Goal: Task Accomplishment & Management: Use online tool/utility

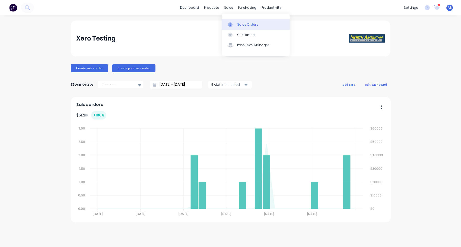
click at [239, 26] on div "Sales Orders" at bounding box center [247, 24] width 21 height 5
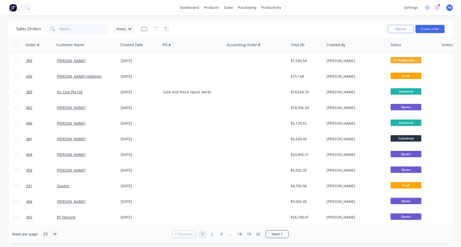
click at [83, 31] on input "text" at bounding box center [84, 29] width 50 height 10
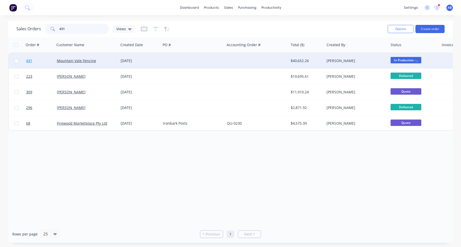
type input "431"
click at [30, 61] on span "431" at bounding box center [29, 60] width 6 height 5
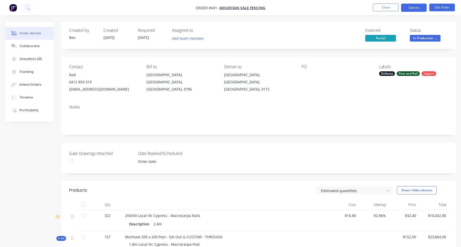
click at [409, 8] on button "Options" at bounding box center [414, 8] width 26 height 8
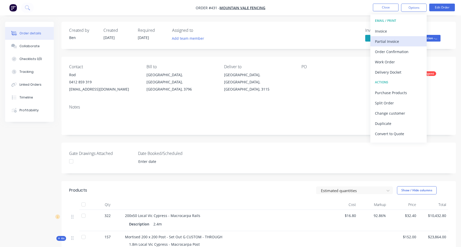
click at [405, 41] on div "Partial Invoice" at bounding box center [398, 41] width 47 height 7
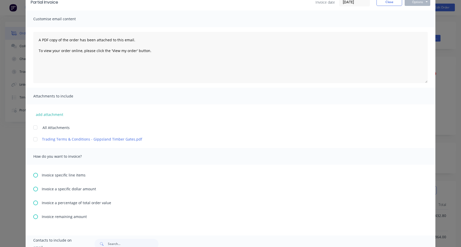
scroll to position [28, 0]
click at [37, 216] on icon at bounding box center [35, 215] width 5 height 5
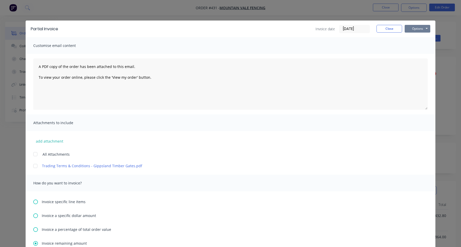
click at [421, 28] on button "Options" at bounding box center [418, 29] width 26 height 8
click at [421, 43] on button "Print" at bounding box center [421, 46] width 33 height 8
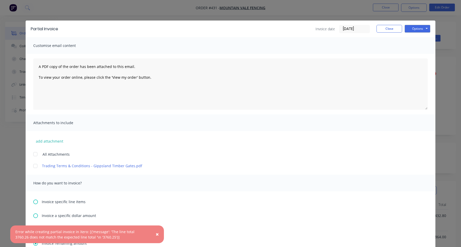
click at [138, 230] on div "Error while creating partial invoice in Xero: [{'message': 'The line total 3760…" at bounding box center [81, 234] width 133 height 11
click at [390, 29] on button "Close" at bounding box center [389, 29] width 26 height 8
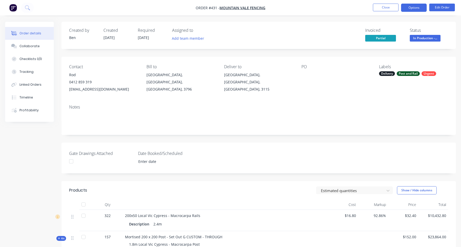
click at [416, 9] on button "Options" at bounding box center [414, 8] width 26 height 8
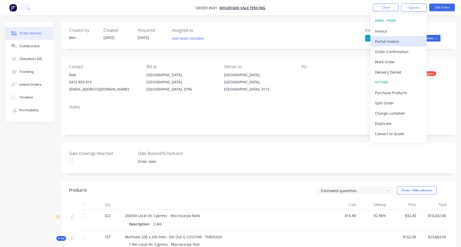
click at [396, 40] on div "Partial Invoice" at bounding box center [398, 41] width 47 height 7
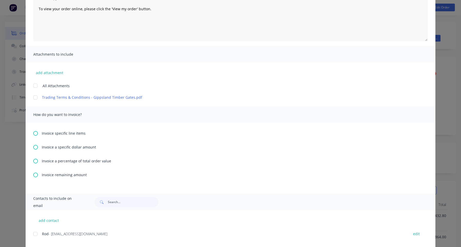
scroll to position [78, 0]
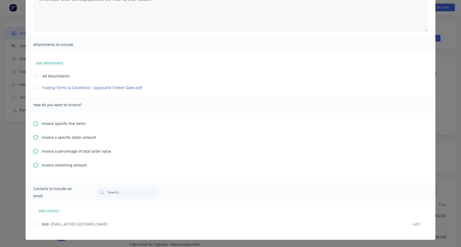
click at [63, 151] on span "Invoice a percentage of total order value" at bounding box center [76, 150] width 69 height 5
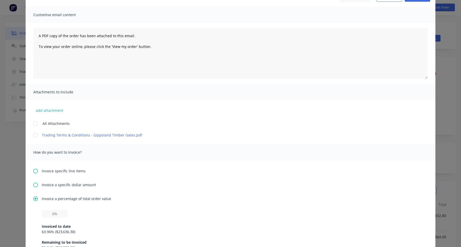
scroll to position [127, 0]
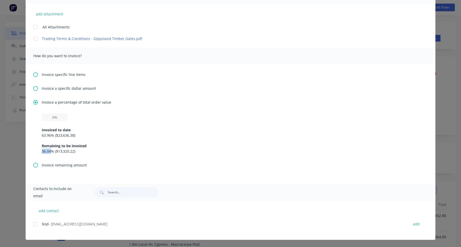
drag, startPoint x: 42, startPoint y: 150, endPoint x: 51, endPoint y: 150, distance: 9.2
click at [51, 150] on div "36.04 % ( $13,320.22 )" at bounding box center [230, 150] width 377 height 5
click at [57, 150] on div "36.04 % ( $13,320.22 )" at bounding box center [230, 150] width 377 height 5
drag, startPoint x: 58, startPoint y: 151, endPoint x: 74, endPoint y: 151, distance: 15.9
click at [74, 151] on div "36.04 % ( $13,320.22 )" at bounding box center [230, 150] width 377 height 5
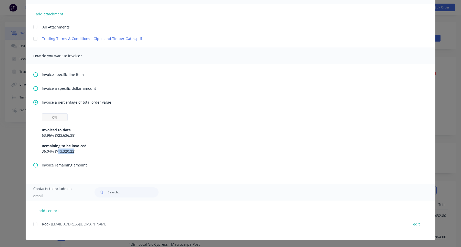
copy div "13,320.22"
click at [65, 85] on div "Invoice specific line items Invoice a specific dollar amount Invoice a percenta…" at bounding box center [231, 124] width 410 height 120
click at [65, 87] on span "Invoice a specific dollar amount" at bounding box center [69, 88] width 54 height 5
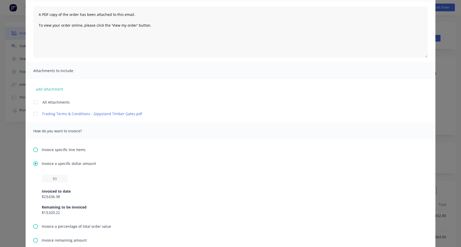
scroll to position [55, 0]
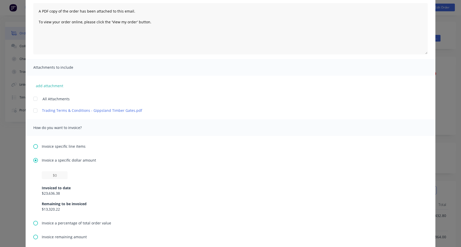
click at [59, 179] on div "Invoiced to date $23,636.38 Remaining to be invoiced $13,320.22" at bounding box center [230, 195] width 377 height 33
click at [58, 174] on input "text" at bounding box center [55, 175] width 26 height 8
paste input "$13,320.22"
type input "$13,320.21"
click at [208, 164] on div "Invoice a specific dollar amount $13,320.21 Invoiced to date $23,636.38 Remaini…" at bounding box center [230, 188] width 394 height 63
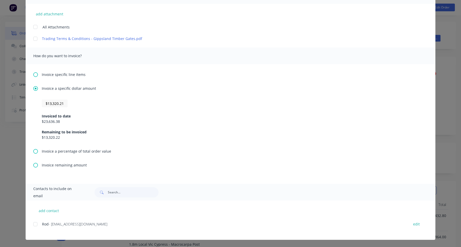
scroll to position [0, 0]
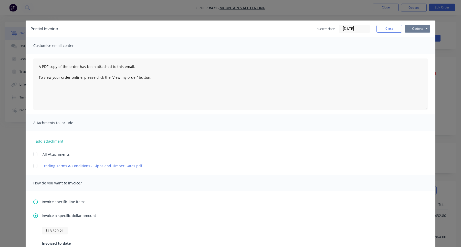
click at [416, 27] on button "Options" at bounding box center [418, 29] width 26 height 8
click at [418, 45] on button "Print" at bounding box center [421, 46] width 33 height 8
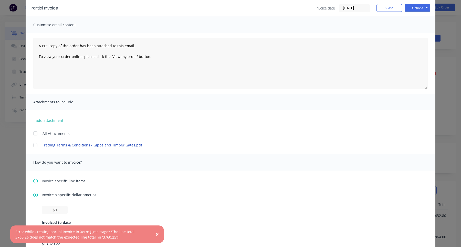
scroll to position [104, 0]
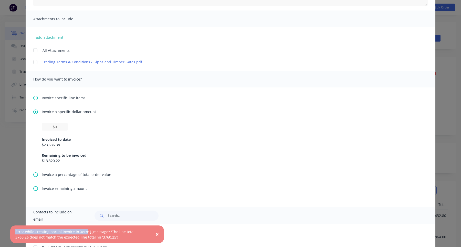
drag, startPoint x: 15, startPoint y: 231, endPoint x: 85, endPoint y: 231, distance: 69.4
click at [85, 231] on div "Error while creating partial invoice in Xero: [{'message': 'The line total 3760…" at bounding box center [81, 234] width 133 height 11
copy div "Error while creating partial invoice in [GEOGRAPHIC_DATA]"
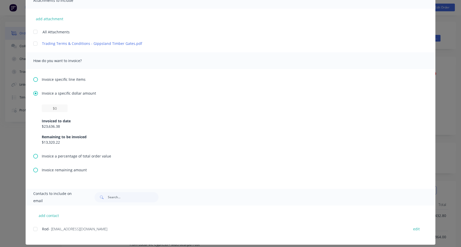
scroll to position [127, 0]
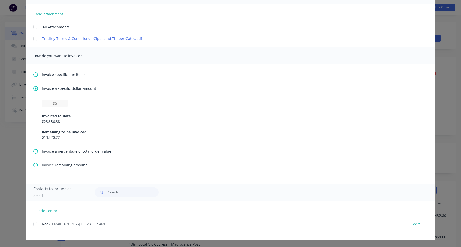
click at [66, 165] on span "Invoice remaining amount" at bounding box center [64, 164] width 45 height 5
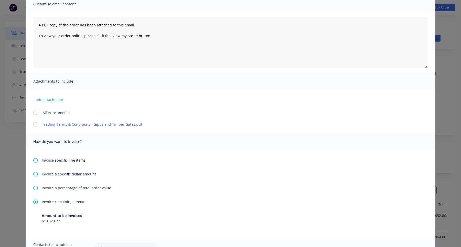
scroll to position [97, 0]
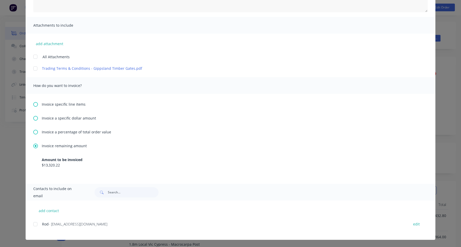
click at [71, 132] on span "Invoice a percentage of total order value" at bounding box center [76, 131] width 69 height 5
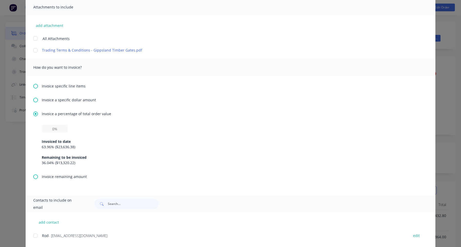
scroll to position [127, 0]
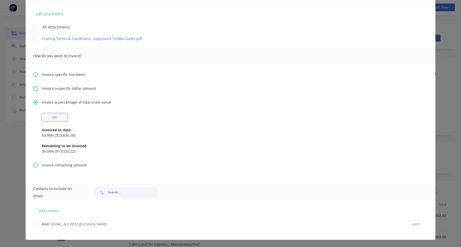
click at [60, 118] on input "text" at bounding box center [55, 117] width 26 height 8
click at [68, 164] on span "Invoice remaining amount" at bounding box center [64, 164] width 45 height 5
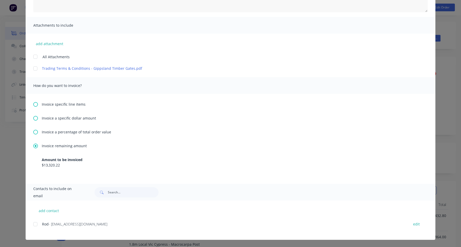
scroll to position [0, 0]
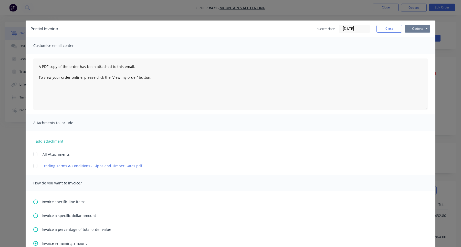
click at [424, 30] on button "Options" at bounding box center [418, 29] width 26 height 8
click at [415, 48] on button "Print" at bounding box center [421, 46] width 33 height 8
click at [414, 30] on button "Options" at bounding box center [418, 29] width 26 height 8
click at [418, 47] on button "Print" at bounding box center [421, 46] width 33 height 8
click at [394, 30] on button "Close" at bounding box center [389, 29] width 26 height 8
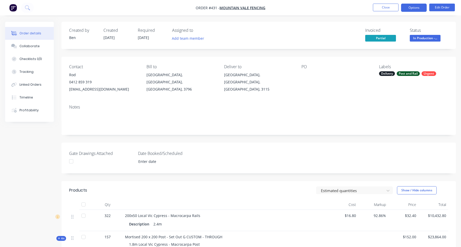
click at [417, 8] on button "Options" at bounding box center [414, 8] width 26 height 8
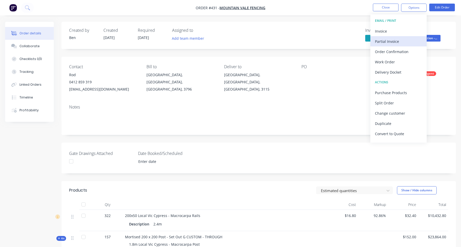
click at [393, 39] on div "Partial Invoice" at bounding box center [398, 41] width 47 height 7
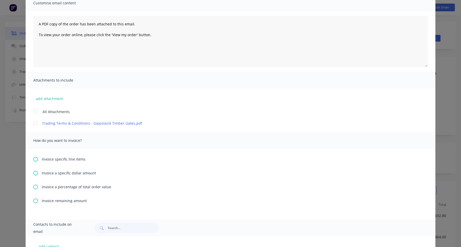
scroll to position [77, 0]
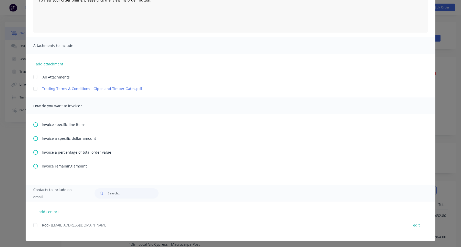
click at [34, 168] on div "Invoice specific line items Invoice a specific dollar amount Invoice a percenta…" at bounding box center [231, 149] width 410 height 71
click at [35, 166] on icon at bounding box center [35, 166] width 5 height 5
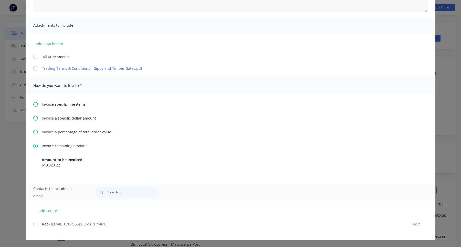
scroll to position [9, 0]
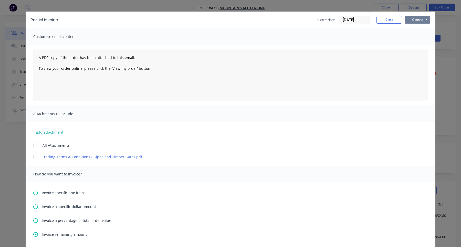
click at [417, 21] on button "Options" at bounding box center [418, 20] width 26 height 8
click at [414, 36] on button "Print" at bounding box center [421, 37] width 33 height 8
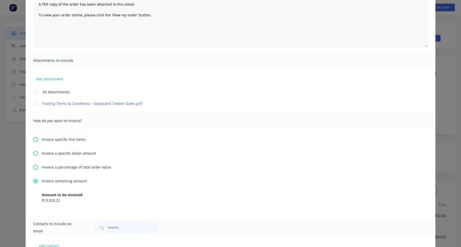
scroll to position [97, 0]
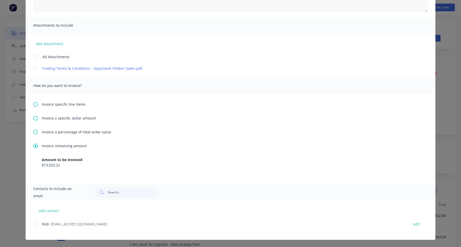
click at [62, 134] on div "Invoice specific line items Invoice a specific dollar amount Invoice a percenta…" at bounding box center [231, 139] width 410 height 90
click at [62, 133] on span "Invoice a percentage of total order value" at bounding box center [76, 131] width 69 height 5
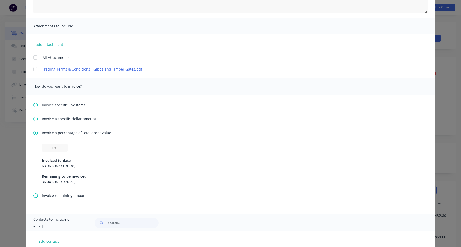
scroll to position [124, 0]
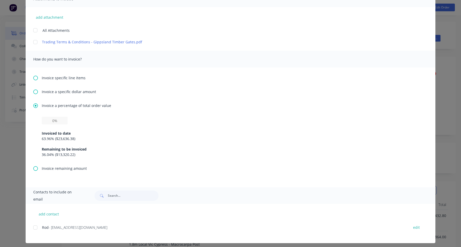
click at [54, 168] on span "Invoice remaining amount" at bounding box center [64, 167] width 45 height 5
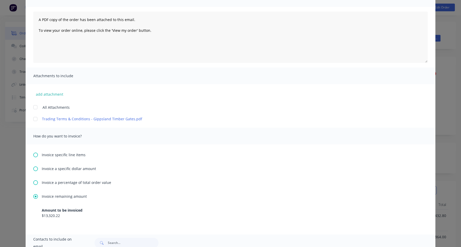
scroll to position [0, 0]
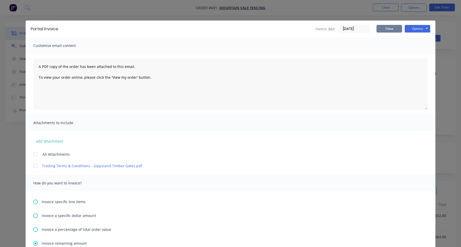
click at [391, 30] on button "Close" at bounding box center [389, 29] width 26 height 8
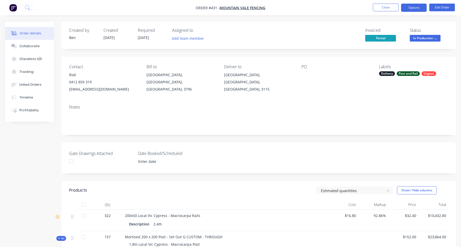
click at [414, 8] on button "Options" at bounding box center [414, 8] width 26 height 8
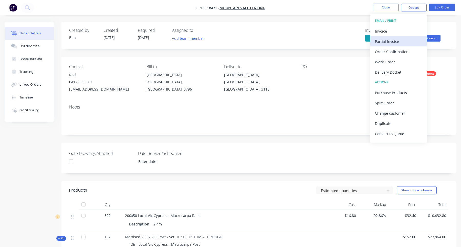
click at [405, 39] on div "Partial Invoice" at bounding box center [398, 41] width 47 height 7
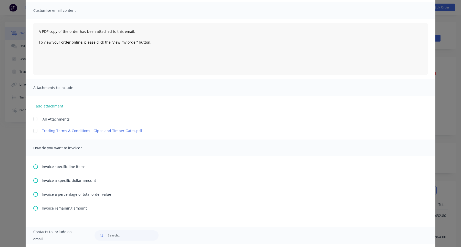
scroll to position [78, 0]
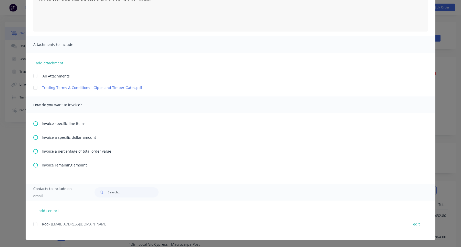
click at [37, 165] on icon at bounding box center [35, 165] width 5 height 5
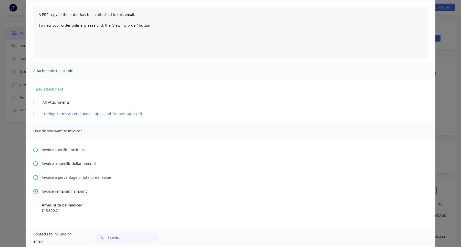
scroll to position [0, 0]
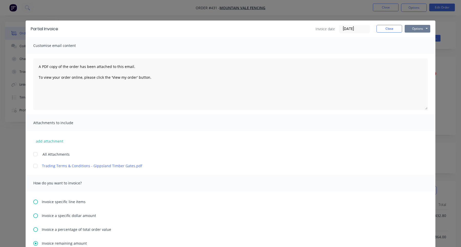
click at [415, 30] on button "Options" at bounding box center [418, 29] width 26 height 8
click at [416, 48] on button "Print" at bounding box center [421, 46] width 33 height 8
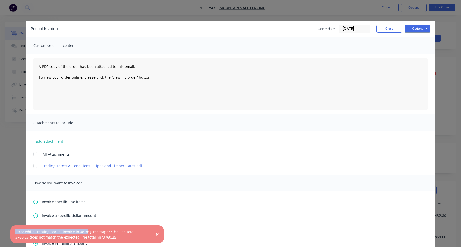
drag, startPoint x: 14, startPoint y: 231, endPoint x: 85, endPoint y: 230, distance: 70.4
click at [85, 230] on div "× Error while creating partial invoice in Xero: [{'message': 'The line total 37…" at bounding box center [87, 234] width 154 height 18
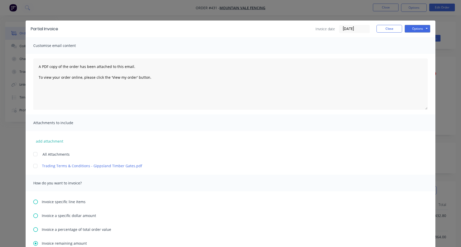
copy div "Error while creating partial invoice in [GEOGRAPHIC_DATA]"
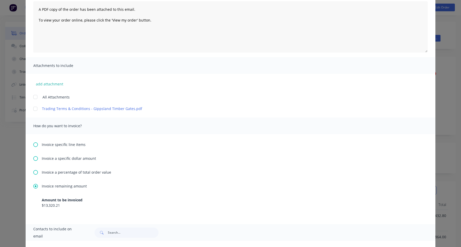
scroll to position [97, 0]
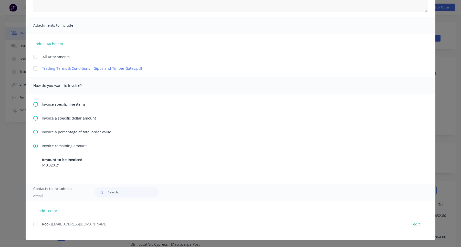
click at [37, 132] on icon at bounding box center [35, 132] width 5 height 5
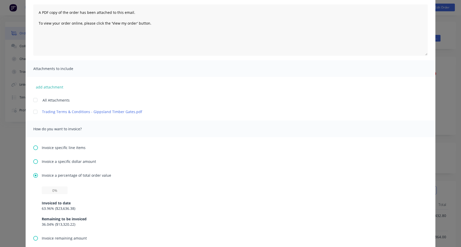
scroll to position [120, 0]
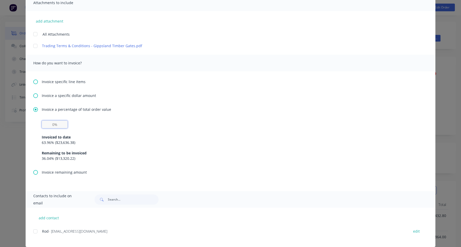
click at [56, 127] on input "text" at bounding box center [55, 124] width 26 height 8
type input "36%"
click at [290, 105] on div "Invoice specific line items Invoice a specific dollar amount Invoice a percenta…" at bounding box center [231, 131] width 410 height 120
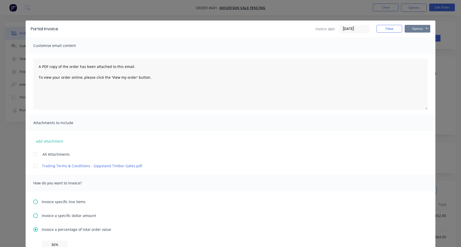
click at [421, 30] on button "Options" at bounding box center [418, 29] width 26 height 8
click at [424, 44] on button "Print" at bounding box center [421, 46] width 33 height 8
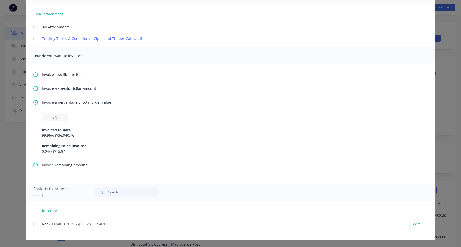
click at [50, 164] on span "Invoice remaining amount" at bounding box center [64, 164] width 45 height 5
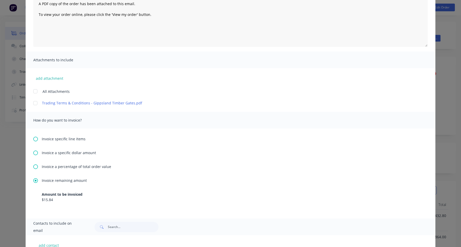
scroll to position [0, 0]
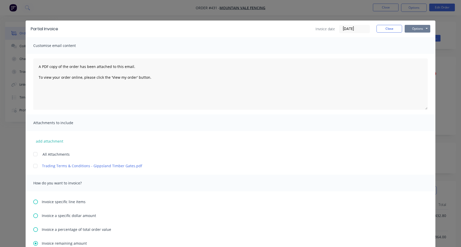
click at [422, 29] on button "Options" at bounding box center [418, 29] width 26 height 8
click at [419, 44] on button "Print" at bounding box center [421, 46] width 33 height 8
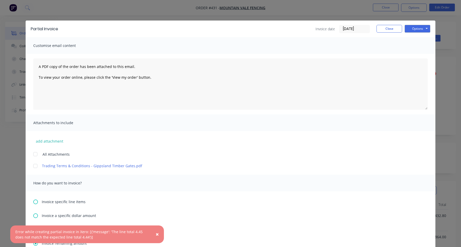
click at [157, 234] on span "×" at bounding box center [157, 233] width 3 height 7
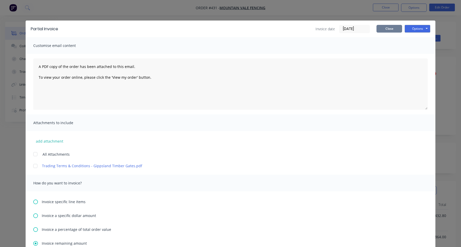
click at [392, 30] on button "Close" at bounding box center [389, 29] width 26 height 8
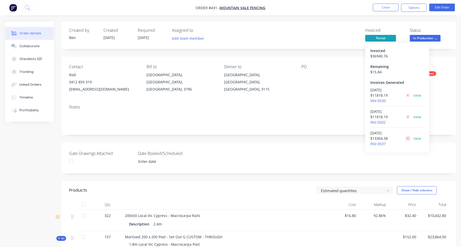
click at [407, 139] on icon at bounding box center [407, 138] width 3 height 5
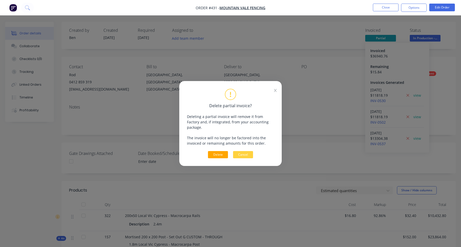
click at [215, 153] on button "Delete" at bounding box center [218, 154] width 20 height 7
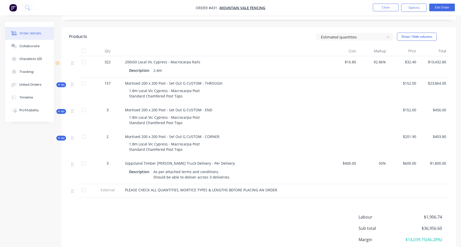
scroll to position [153, 0]
